Goal: Information Seeking & Learning: Check status

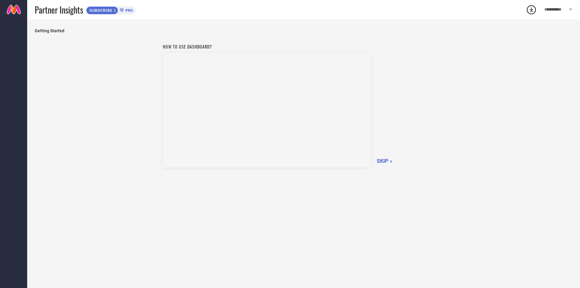
click at [386, 162] on span "SKIP »" at bounding box center [384, 161] width 16 height 6
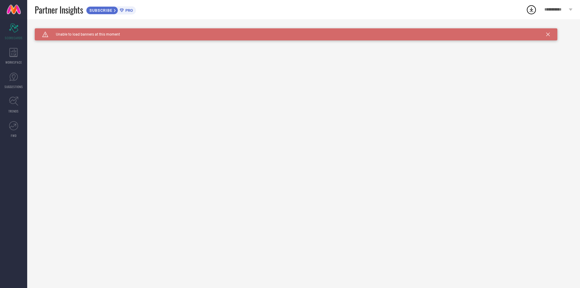
click at [127, 11] on span "PRO" at bounding box center [128, 10] width 9 height 5
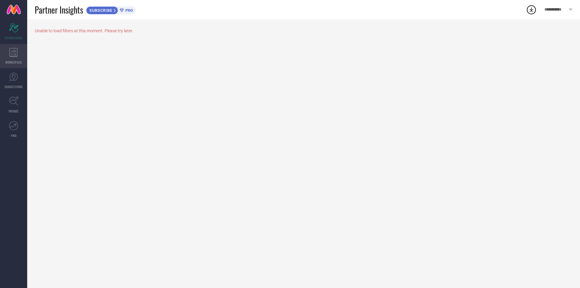
click at [12, 56] on icon at bounding box center [13, 52] width 8 height 9
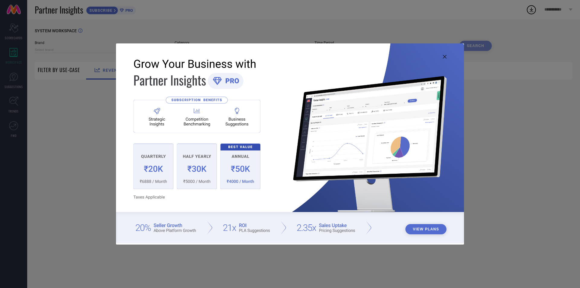
type input "1 STOP FASHION"
type input "All"
